Goal: Task Accomplishment & Management: Use online tool/utility

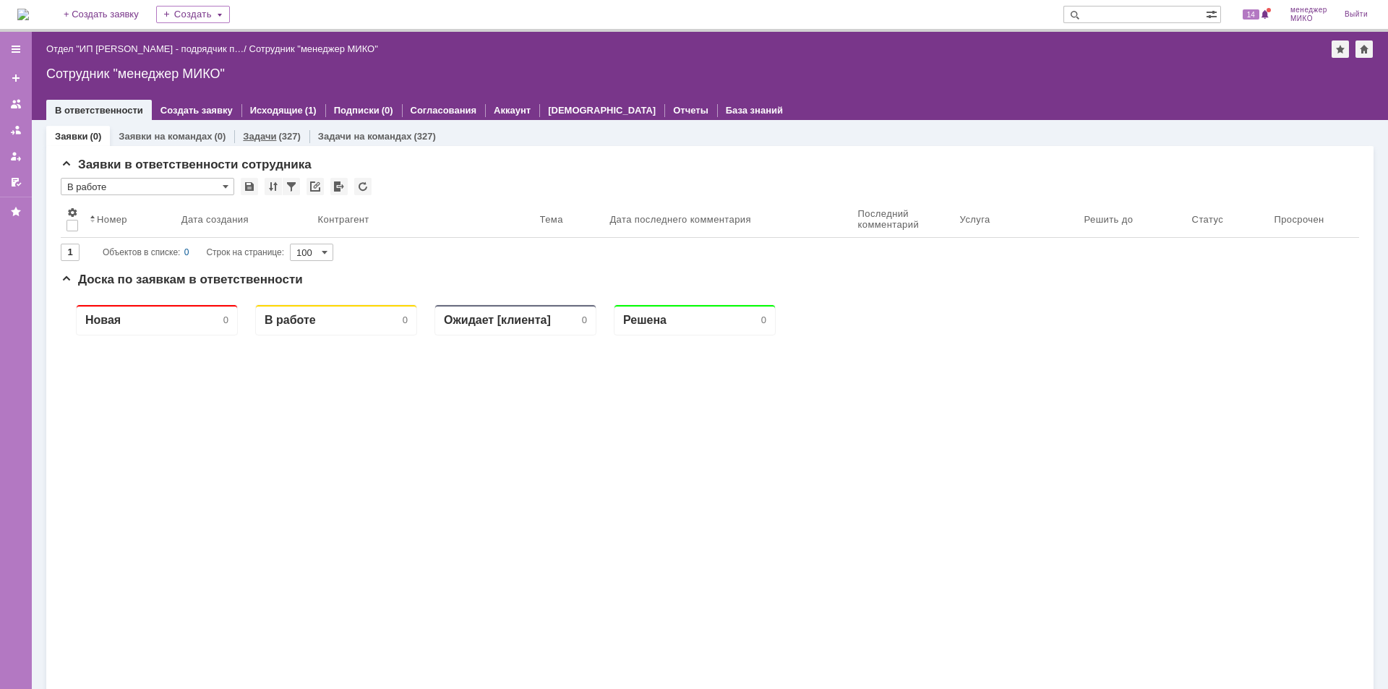
click at [249, 129] on div "Задачи (327)" at bounding box center [271, 136] width 74 height 21
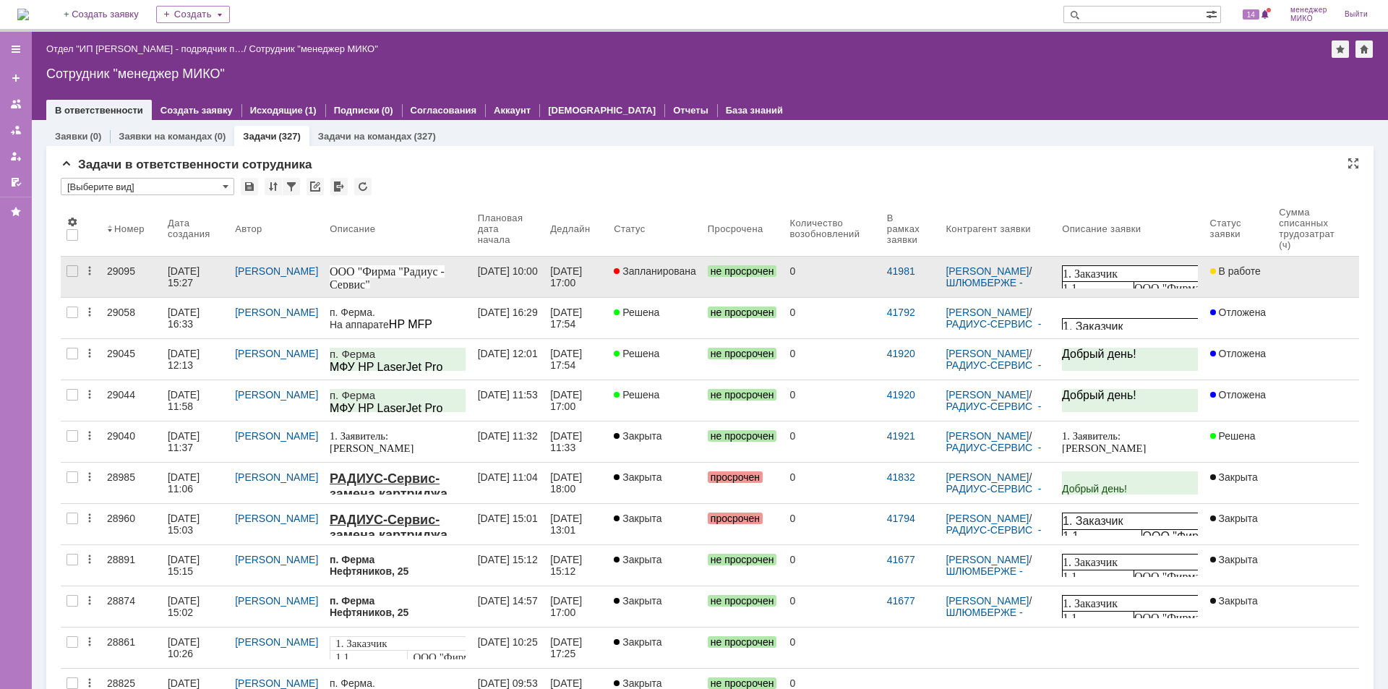
click at [132, 274] on div "29095" at bounding box center [131, 271] width 49 height 12
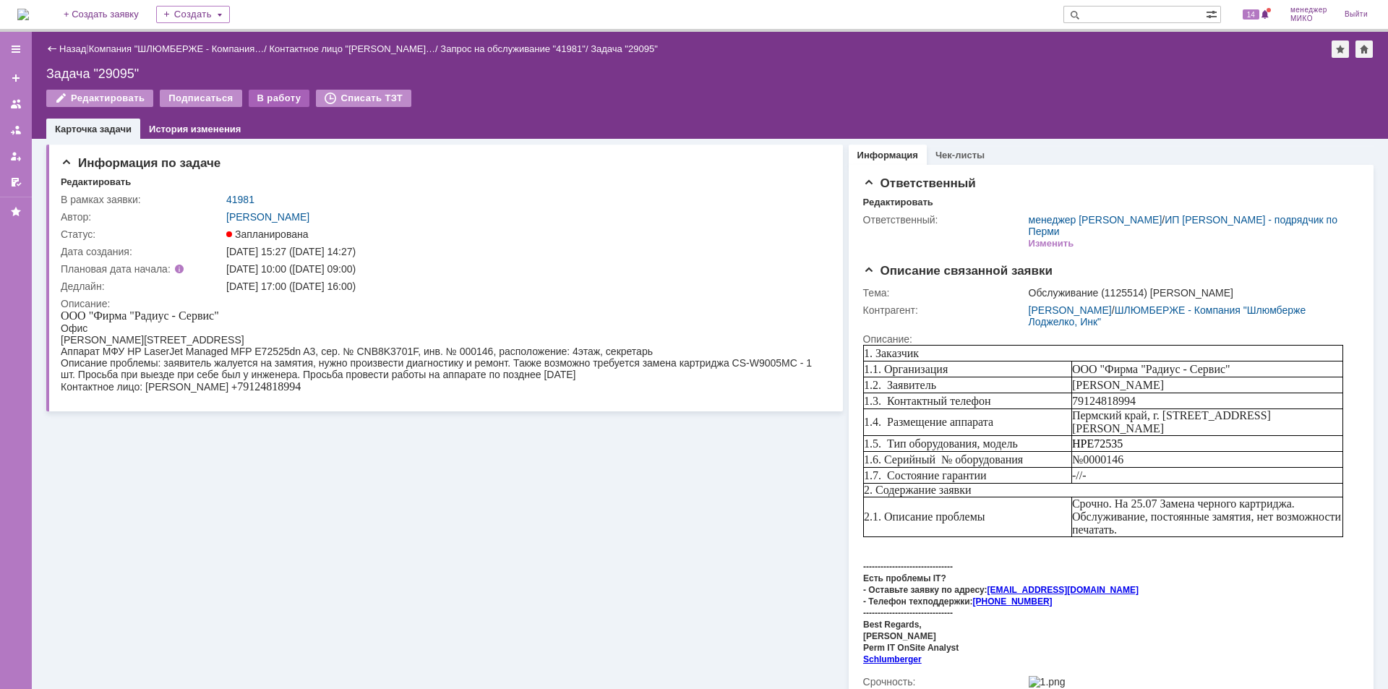
click at [268, 96] on div "В работу" at bounding box center [279, 98] width 61 height 17
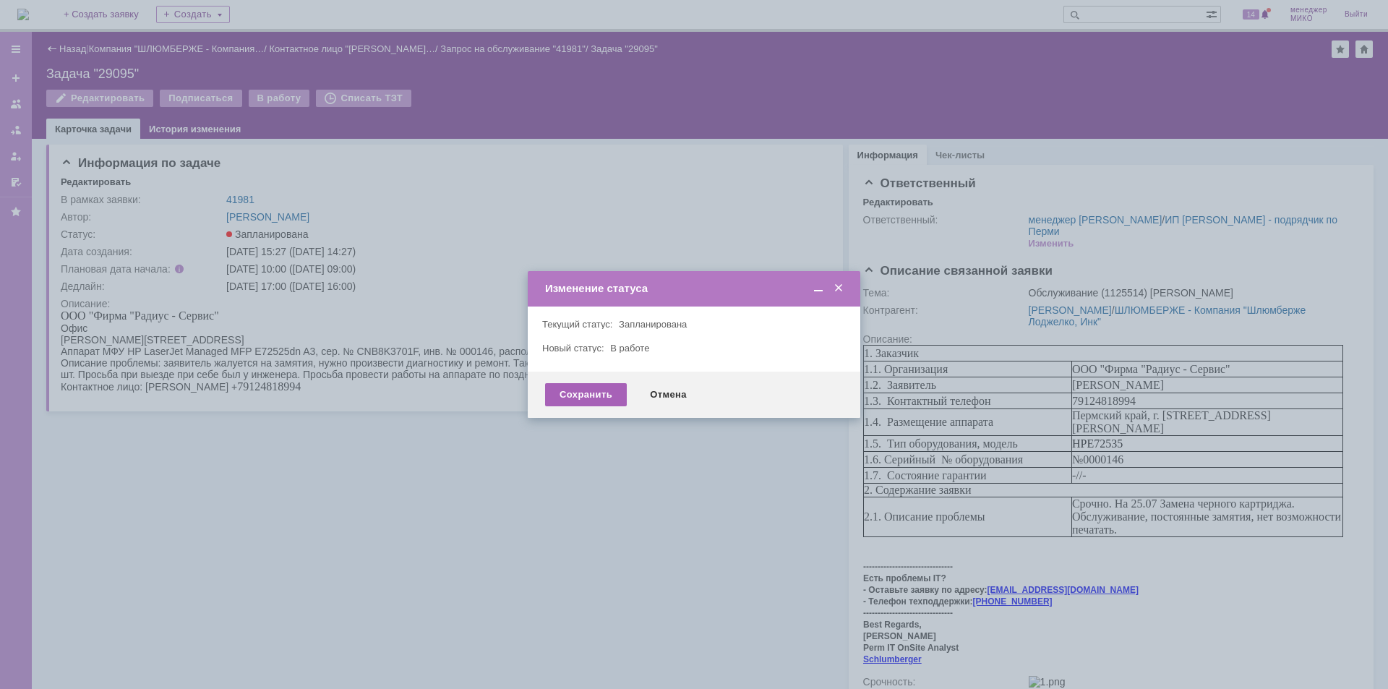
click at [606, 402] on div "Сохранить" at bounding box center [586, 394] width 82 height 23
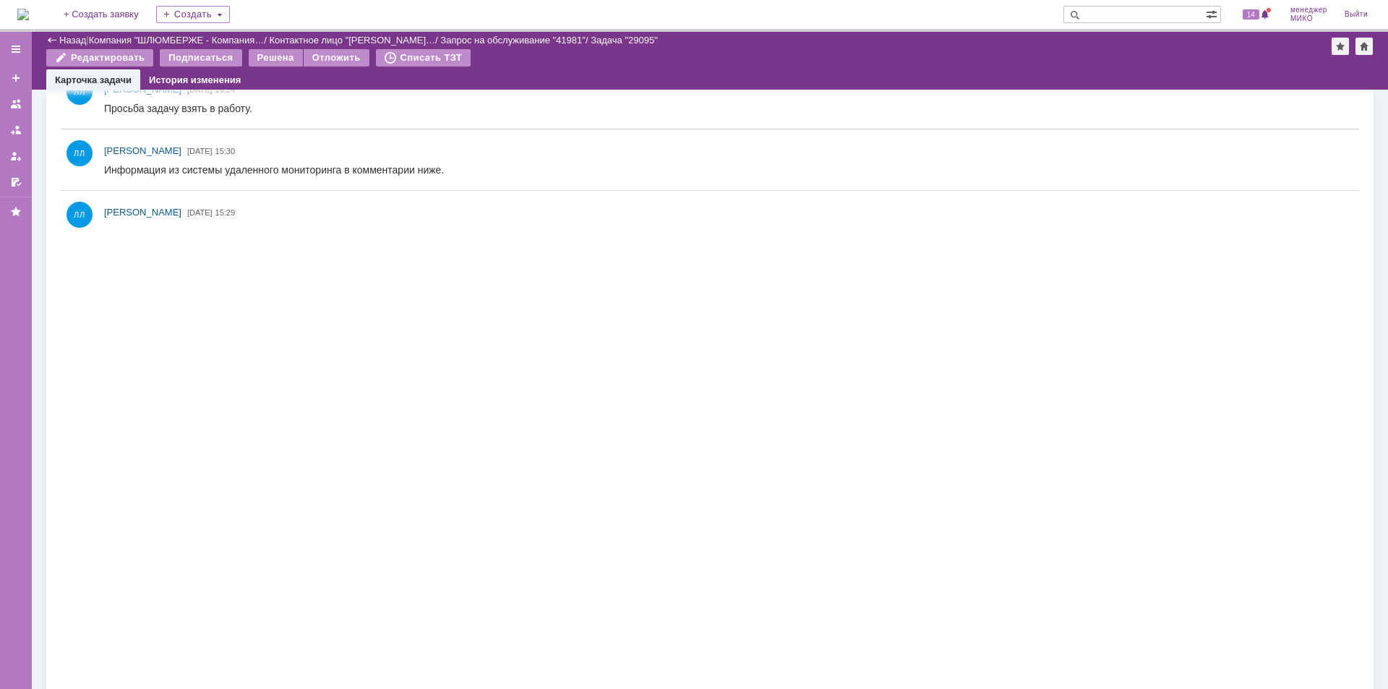
scroll to position [762, 0]
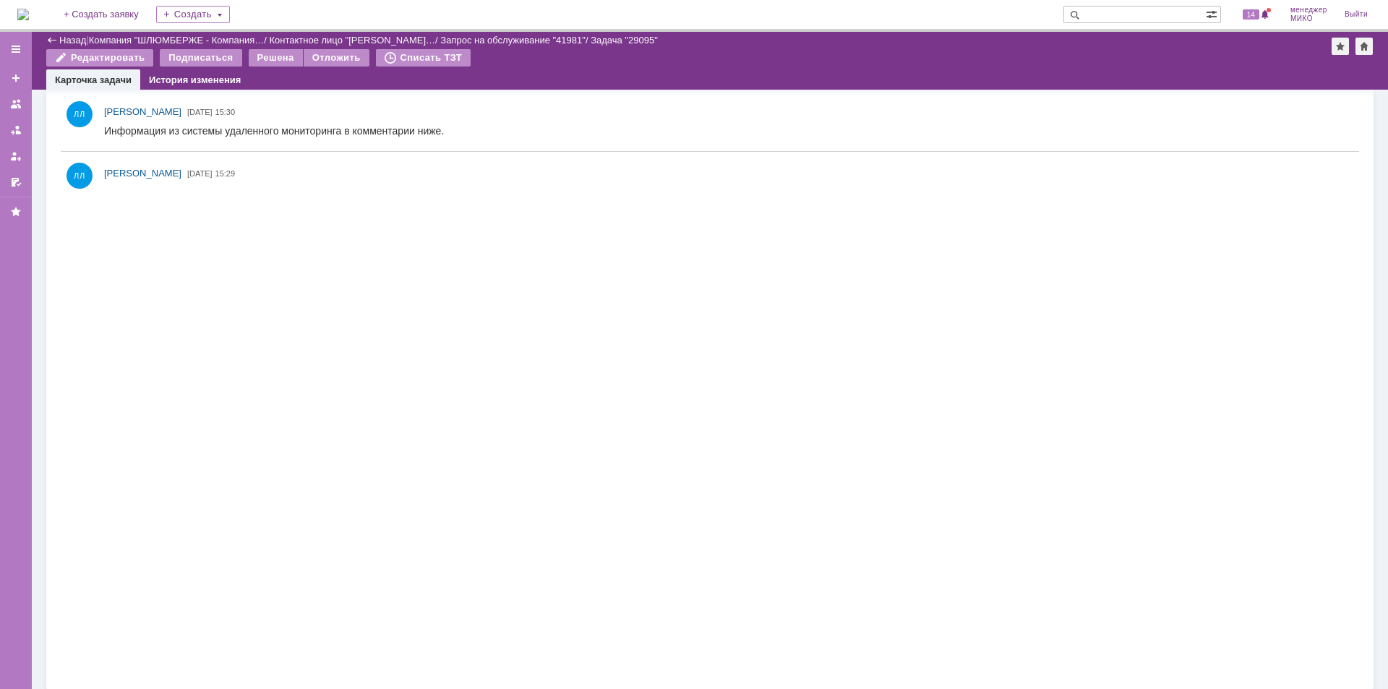
click at [350, 432] on img at bounding box center [358, 424] width 508 height 474
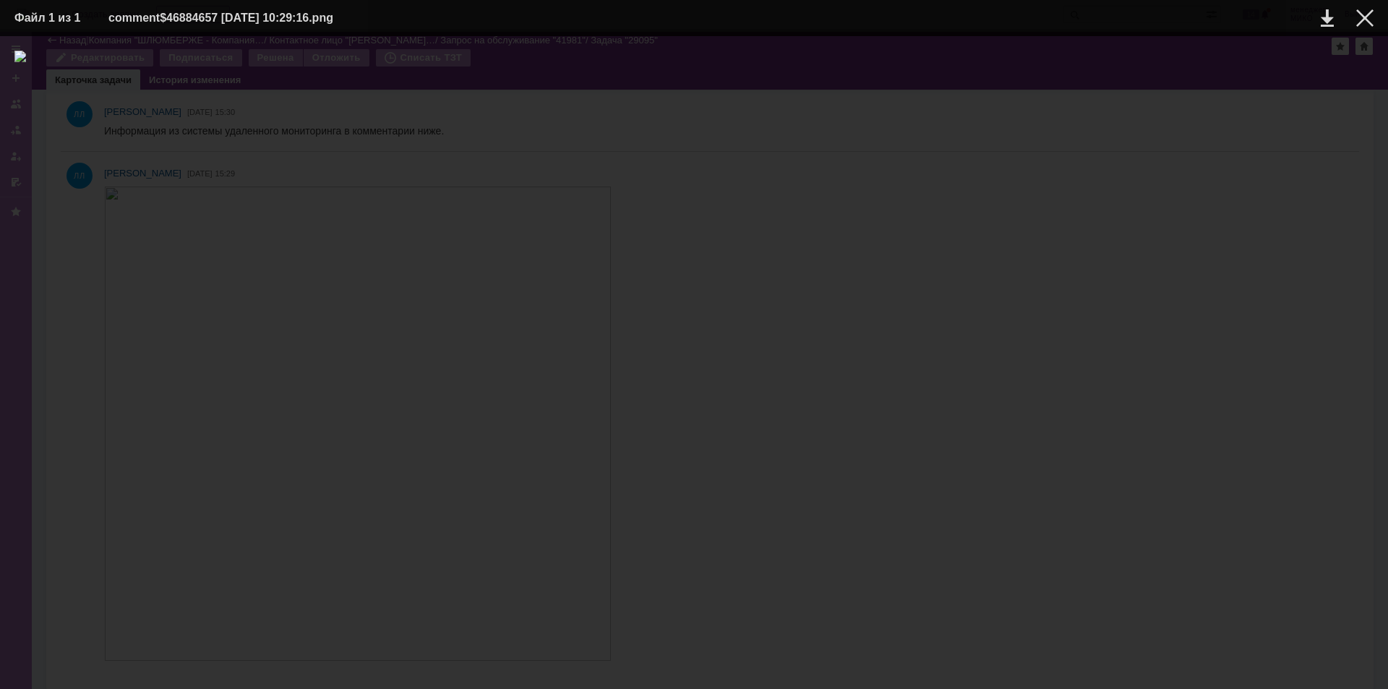
drag, startPoint x: 246, startPoint y: 246, endPoint x: 1216, endPoint y: 351, distance: 975.9
click at [1216, 351] on div at bounding box center [693, 363] width 1359 height 624
click at [1359, 22] on div at bounding box center [1364, 17] width 17 height 17
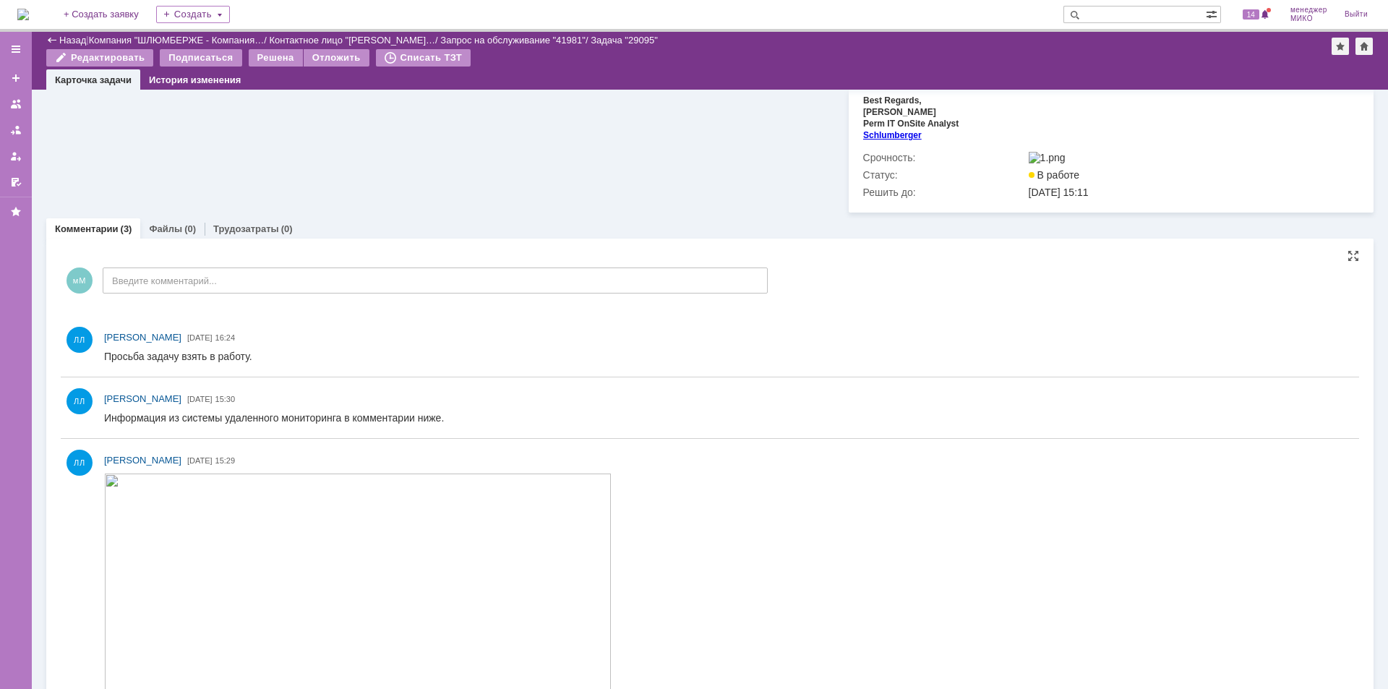
scroll to position [473, 0]
